Goal: Information Seeking & Learning: Learn about a topic

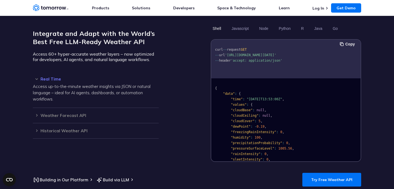
click at [241, 53] on span "'[URL][DOMAIN_NAME][DATE]'" at bounding box center [250, 55] width 51 height 4
click at [235, 54] on span "'[URL][DOMAIN_NAME][DATE]'" at bounding box center [250, 55] width 51 height 4
click at [261, 57] on pre "curl -- request GET -- url '[URL][DOMAIN_NAME][DATE]' -- header 'accept: applic…" at bounding box center [286, 53] width 150 height 25
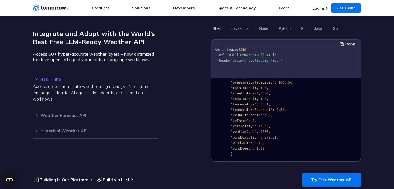
scroll to position [115, 0]
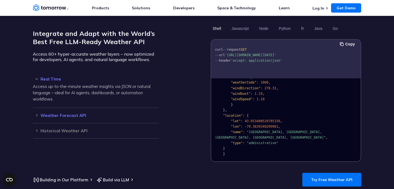
click at [149, 115] on div "Weather Forecast API Access ultra-accurate, hyperlocal data up to 14 days in th…" at bounding box center [96, 115] width 126 height 15
click at [40, 138] on div "Integrate and Adapt with the World’s Best Free LLM-Ready Weather API Access 60+…" at bounding box center [96, 93] width 126 height 138
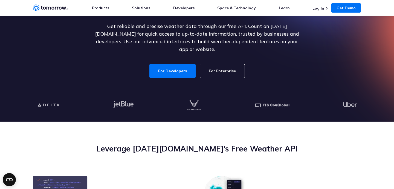
scroll to position [0, 0]
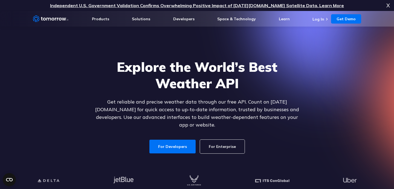
click at [159, 81] on h1 "Explore the World’s Best Weather API" at bounding box center [196, 75] width 211 height 33
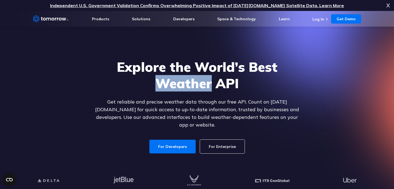
click at [159, 81] on h1 "Explore the World’s Best Weather API" at bounding box center [196, 75] width 211 height 33
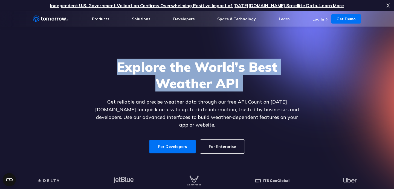
click at [132, 76] on h1 "Explore the World’s Best Weather API" at bounding box center [196, 75] width 211 height 33
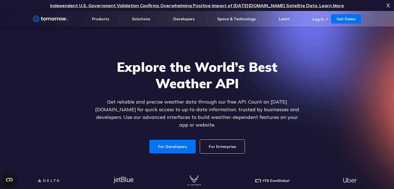
click at [132, 76] on h1 "Explore the World’s Best Weather API" at bounding box center [196, 75] width 211 height 33
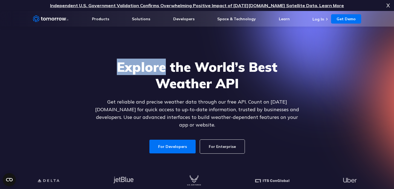
click at [125, 70] on h1 "Explore the World’s Best Weather API" at bounding box center [196, 75] width 211 height 33
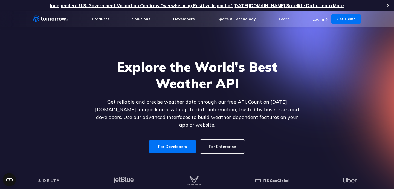
click at [125, 70] on h1 "Explore the World’s Best Weather API" at bounding box center [196, 75] width 211 height 33
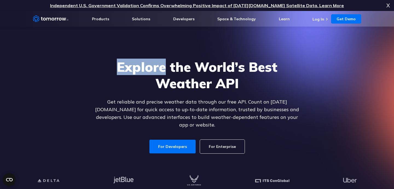
click at [125, 70] on h1 "Explore the World’s Best Weather API" at bounding box center [196, 75] width 211 height 33
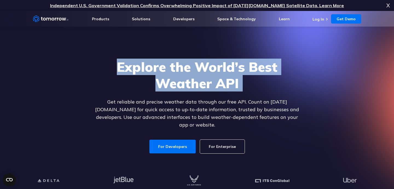
click at [200, 79] on h1 "Explore the World’s Best Weather API" at bounding box center [196, 75] width 211 height 33
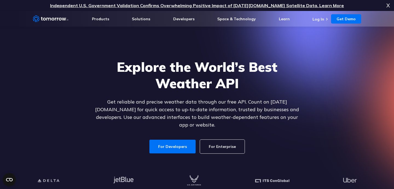
click at [200, 79] on h1 "Explore the World’s Best Weather API" at bounding box center [196, 75] width 211 height 33
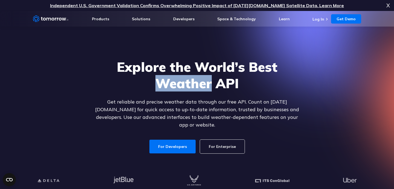
click at [200, 79] on h1 "Explore the World’s Best Weather API" at bounding box center [196, 75] width 211 height 33
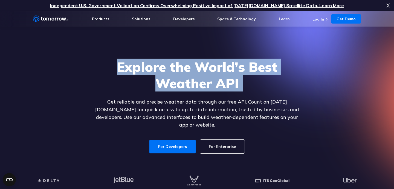
click at [178, 72] on h1 "Explore the World’s Best Weather API" at bounding box center [196, 75] width 211 height 33
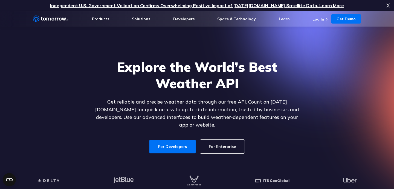
click at [178, 72] on h1 "Explore the World’s Best Weather API" at bounding box center [196, 75] width 211 height 33
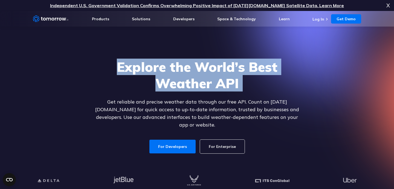
click at [146, 70] on h1 "Explore the World’s Best Weather API" at bounding box center [196, 75] width 211 height 33
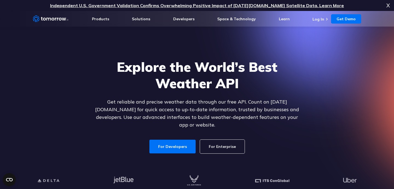
click at [146, 70] on h1 "Explore the World’s Best Weather API" at bounding box center [196, 75] width 211 height 33
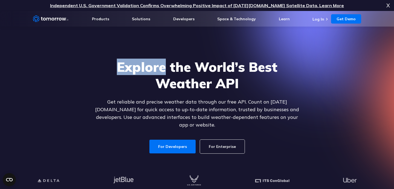
click at [146, 70] on h1 "Explore the World’s Best Weather API" at bounding box center [196, 75] width 211 height 33
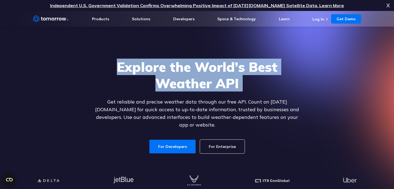
click at [172, 88] on h1 "Explore the World’s Best Weather API" at bounding box center [196, 75] width 211 height 33
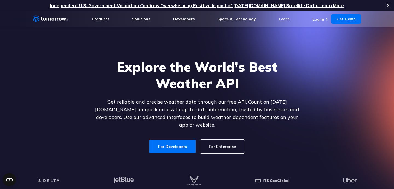
click at [172, 88] on h1 "Explore the World’s Best Weather API" at bounding box center [196, 75] width 211 height 33
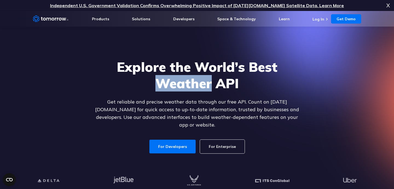
click at [172, 88] on h1 "Explore the World’s Best Weather API" at bounding box center [196, 75] width 211 height 33
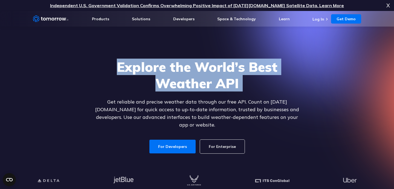
click at [206, 89] on h1 "Explore the World’s Best Weather API" at bounding box center [196, 75] width 211 height 33
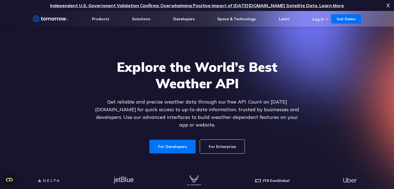
click at [206, 89] on h1 "Explore the World’s Best Weather API" at bounding box center [196, 75] width 211 height 33
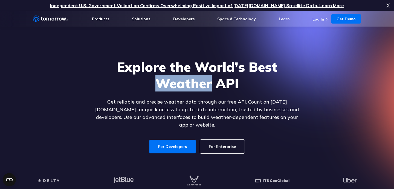
click at [206, 89] on h1 "Explore the World’s Best Weather API" at bounding box center [196, 75] width 211 height 33
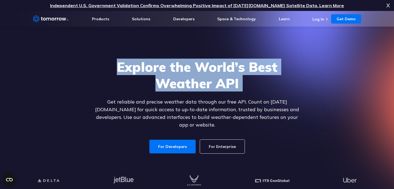
click at [223, 88] on h1 "Explore the World’s Best Weather API" at bounding box center [196, 75] width 211 height 33
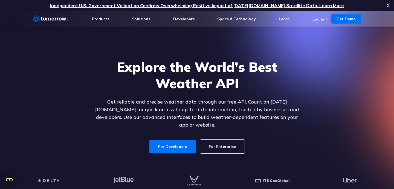
click at [223, 88] on h1 "Explore the World’s Best Weather API" at bounding box center [196, 75] width 211 height 33
click at [194, 100] on div "Explore the World’s Best Weather API Get reliable and precise weather data thro…" at bounding box center [196, 106] width 211 height 95
click at [173, 103] on p "Get reliable and precise weather data through our free API. Count on [DATE][DOM…" at bounding box center [196, 113] width 211 height 31
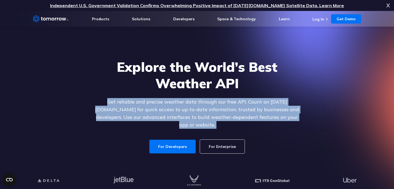
click at [189, 106] on p "Get reliable and precise weather data through our free API. Count on [DATE][DOM…" at bounding box center [196, 113] width 211 height 31
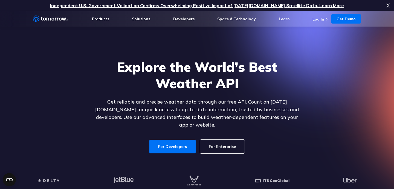
click at [189, 106] on p "Get reliable and precise weather data through our free API. Count on [DATE][DOM…" at bounding box center [196, 113] width 211 height 31
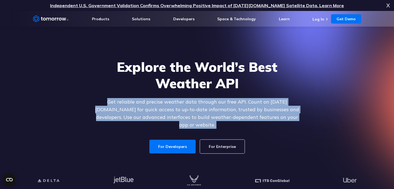
click at [216, 108] on p "Get reliable and precise weather data through our free API. Count on [DATE][DOM…" at bounding box center [196, 113] width 211 height 31
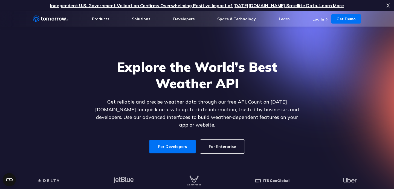
click at [216, 108] on p "Get reliable and precise weather data through our free API. Count on [DATE][DOM…" at bounding box center [196, 113] width 211 height 31
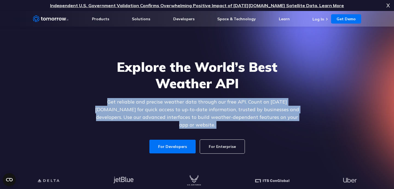
click at [202, 108] on p "Get reliable and precise weather data through our free API. Count on [DATE][DOM…" at bounding box center [196, 113] width 211 height 31
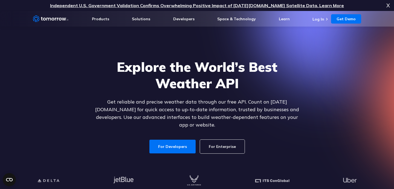
click at [177, 107] on p "Get reliable and precise weather data through our free API. Count on [DATE][DOM…" at bounding box center [196, 113] width 211 height 31
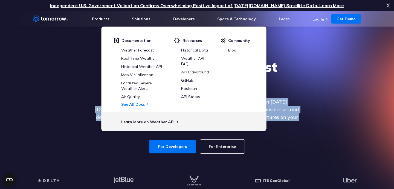
click at [84, 114] on div "Explore the World’s Best Weather API Get reliable and precise weather data thro…" at bounding box center [196, 106] width 337 height 116
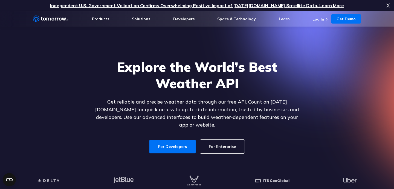
click at [300, 110] on p "Get reliable and precise weather data through our free API. Count on [DATE][DOM…" at bounding box center [196, 113] width 211 height 31
click at [160, 71] on h1 "Explore the World’s Best Weather API" at bounding box center [196, 75] width 211 height 33
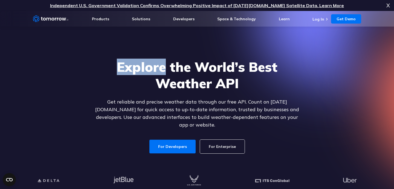
click at [160, 71] on h1 "Explore the World’s Best Weather API" at bounding box center [196, 75] width 211 height 33
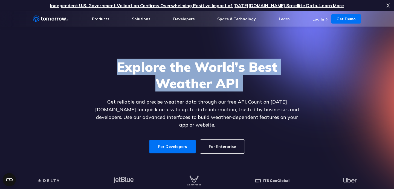
click at [187, 94] on div "Explore the World’s Best Weather API Get reliable and precise weather data thro…" at bounding box center [196, 106] width 211 height 95
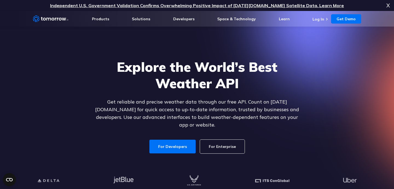
click at [187, 94] on div "Explore the World’s Best Weather API Get reliable and precise weather data thro…" at bounding box center [196, 106] width 211 height 95
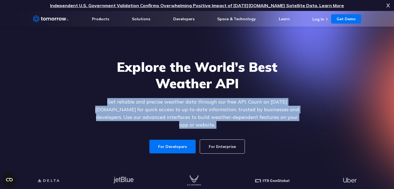
click at [198, 106] on p "Get reliable and precise weather data through our free API. Count on [DATE][DOM…" at bounding box center [196, 113] width 211 height 31
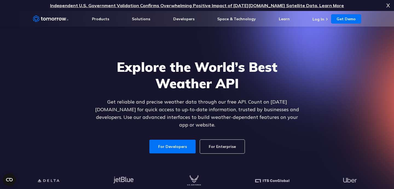
click at [198, 106] on p "Get reliable and precise weather data through our free API. Count on [DATE][DOM…" at bounding box center [196, 113] width 211 height 31
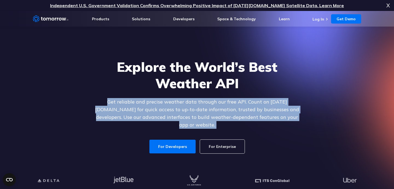
click at [220, 108] on p "Get reliable and precise weather data through our free API. Count on [DATE][DOM…" at bounding box center [196, 113] width 211 height 31
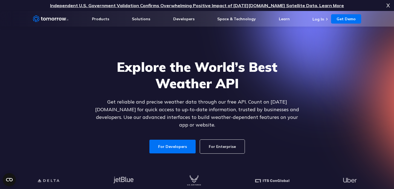
click at [220, 108] on p "Get reliable and precise weather data through our free API. Count on [DATE][DOM…" at bounding box center [196, 113] width 211 height 31
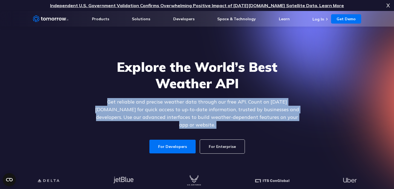
click at [231, 110] on p "Get reliable and precise weather data through our free API. Count on [DATE][DOM…" at bounding box center [196, 113] width 211 height 31
